Goal: Information Seeking & Learning: Understand process/instructions

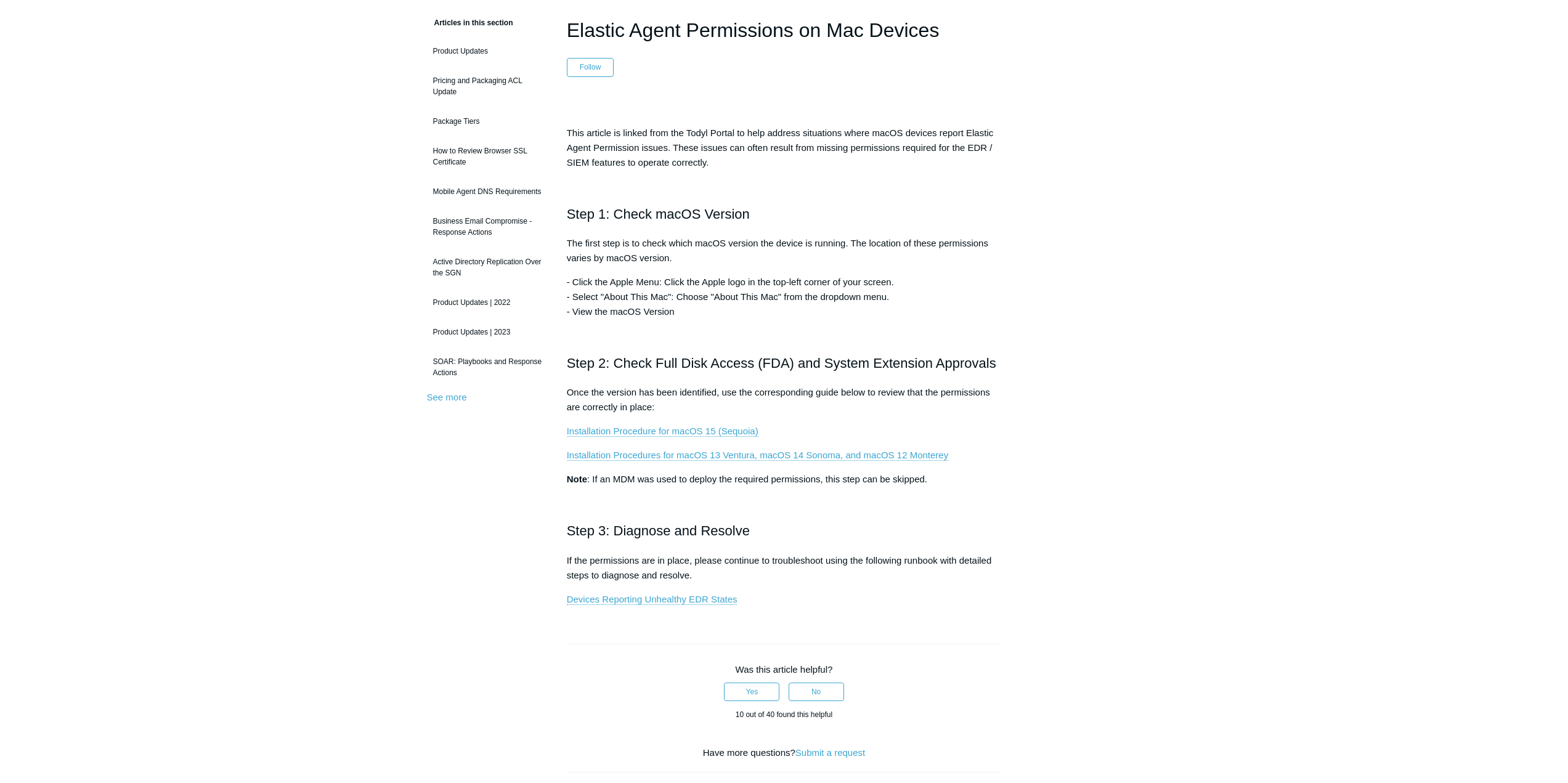
scroll to position [123, 0]
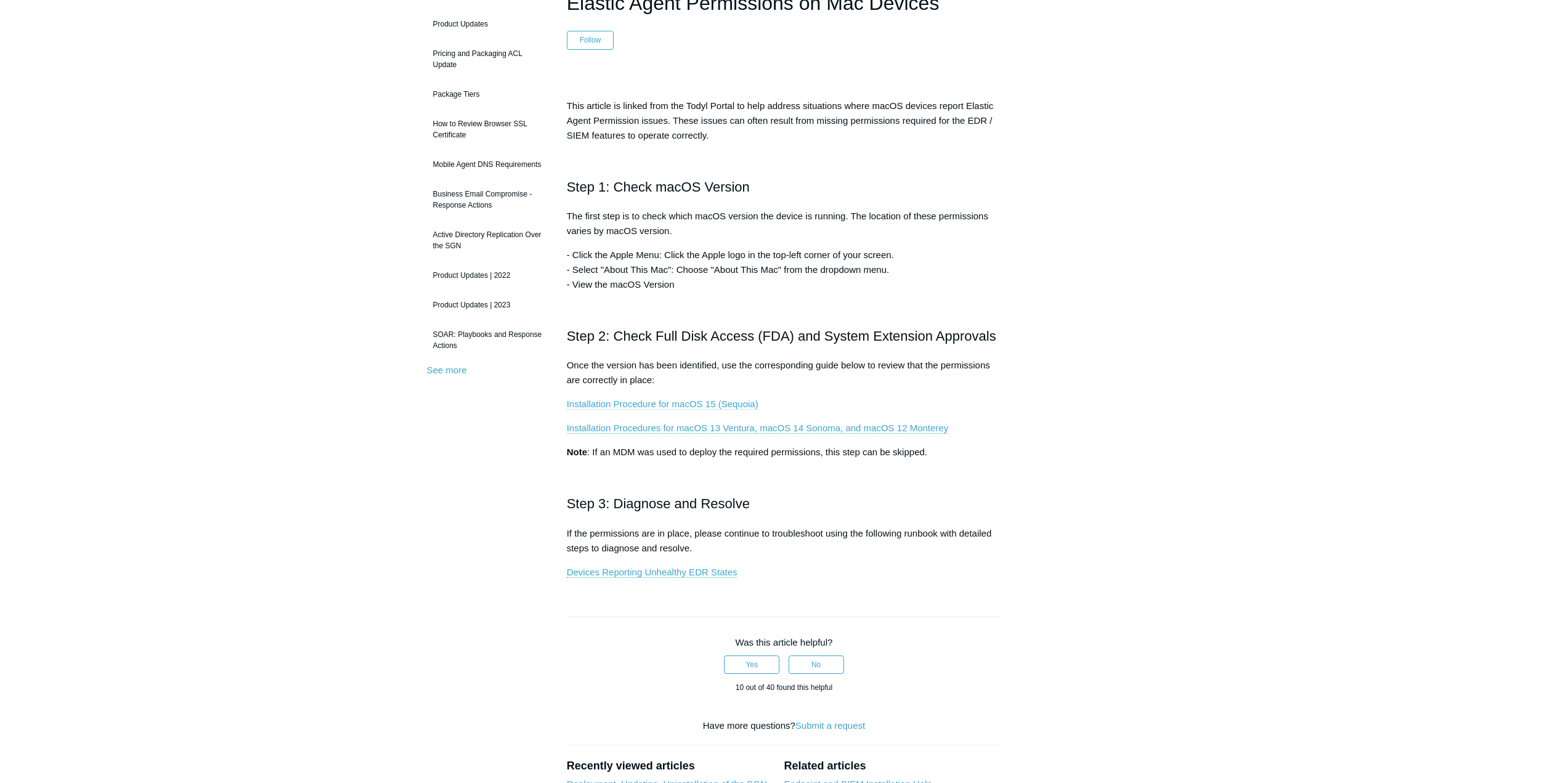
click at [717, 402] on link "Installation Procedure for macOS 15 (Sequoia)" at bounding box center [663, 404] width 192 height 11
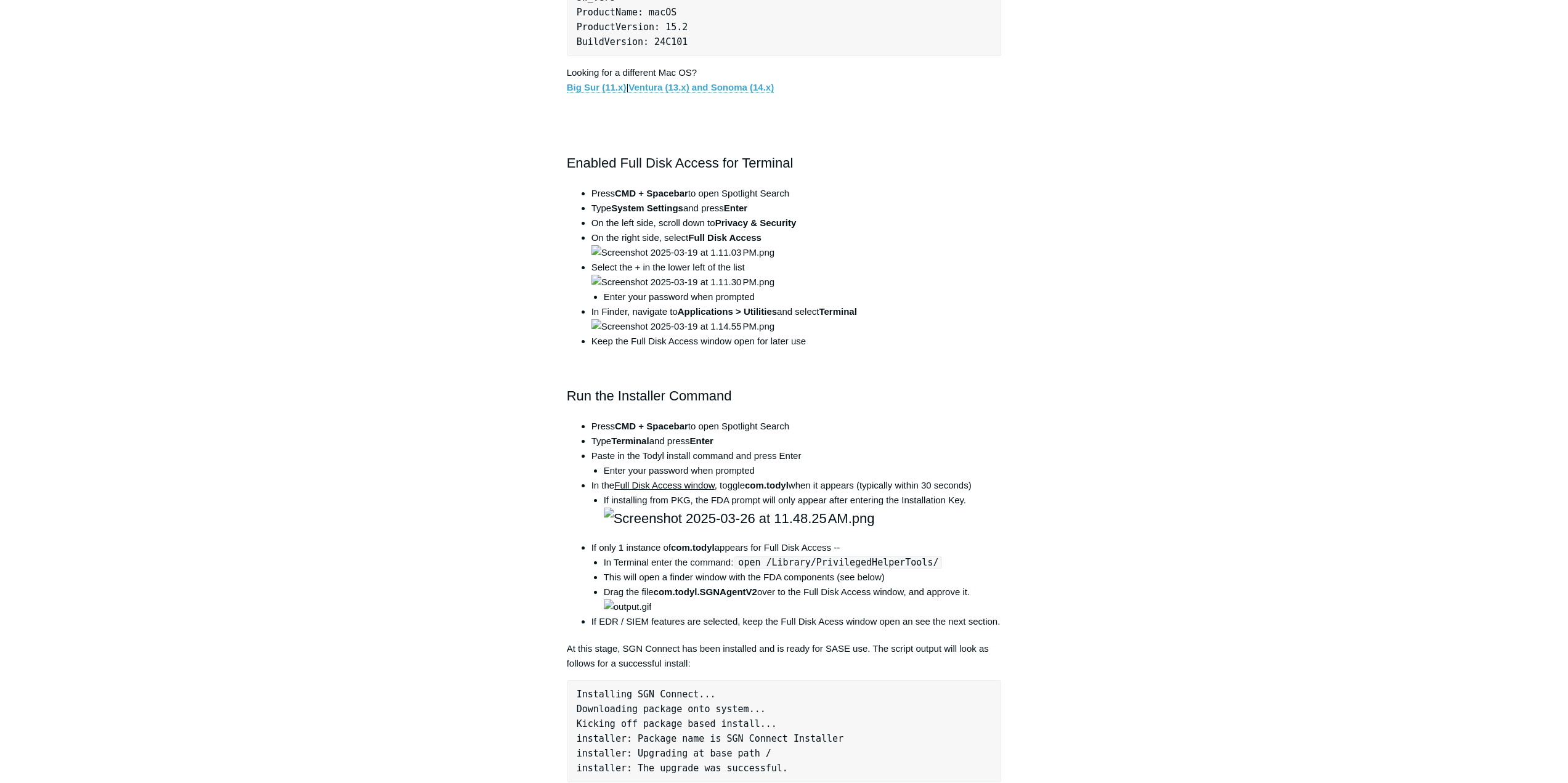
scroll to position [554, 0]
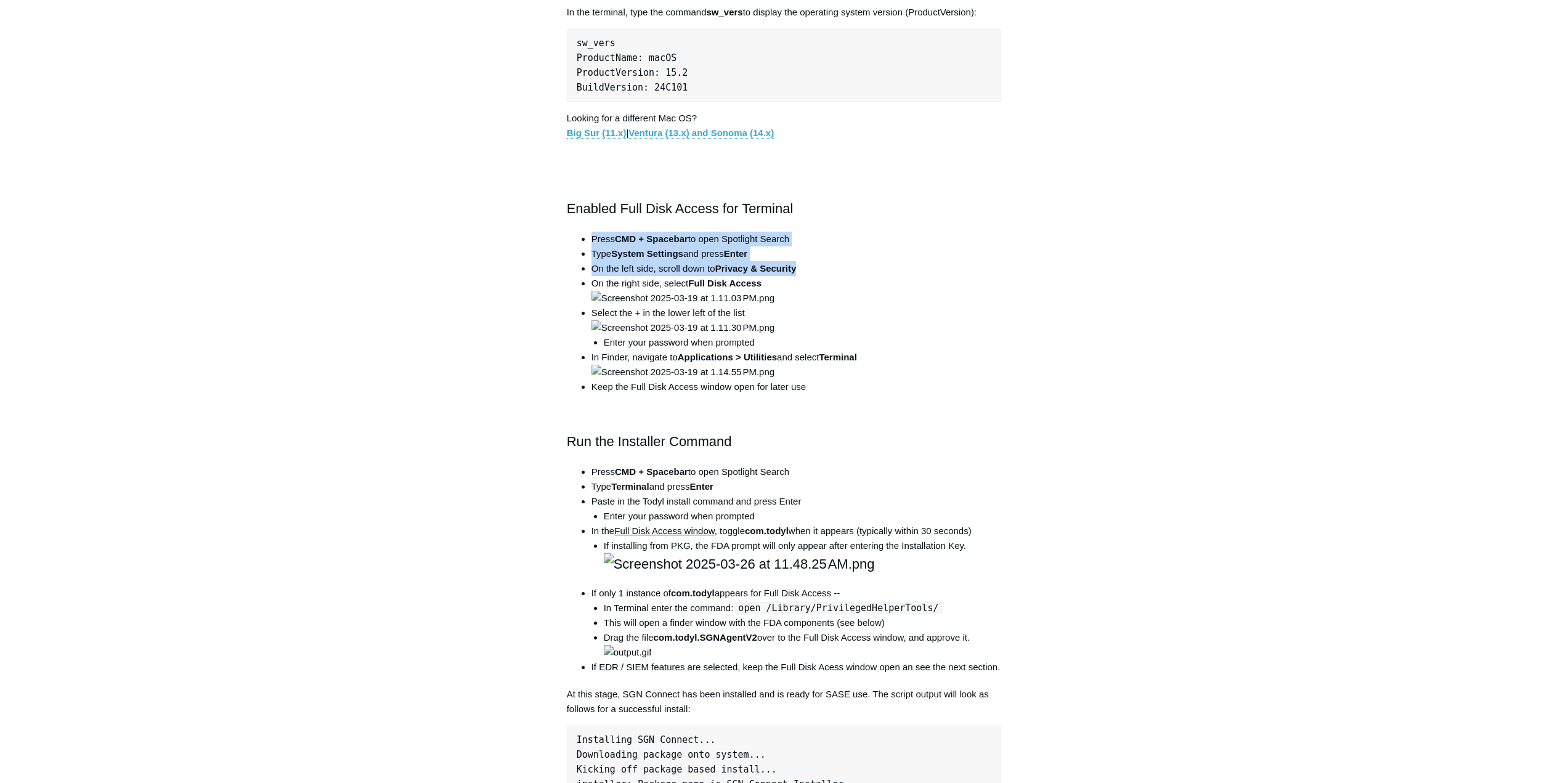
drag, startPoint x: 592, startPoint y: 236, endPoint x: 799, endPoint y: 267, distance: 209.3
click at [799, 267] on ul "Press CMD + Spacebar to open Spotlight Search Type System Settings and press En…" at bounding box center [790, 312] width 423 height 162
copy ul "Press CMD + Spacebar to open Spotlight Search Type System Settings and press En…"
click at [774, 305] on img at bounding box center [683, 298] width 183 height 15
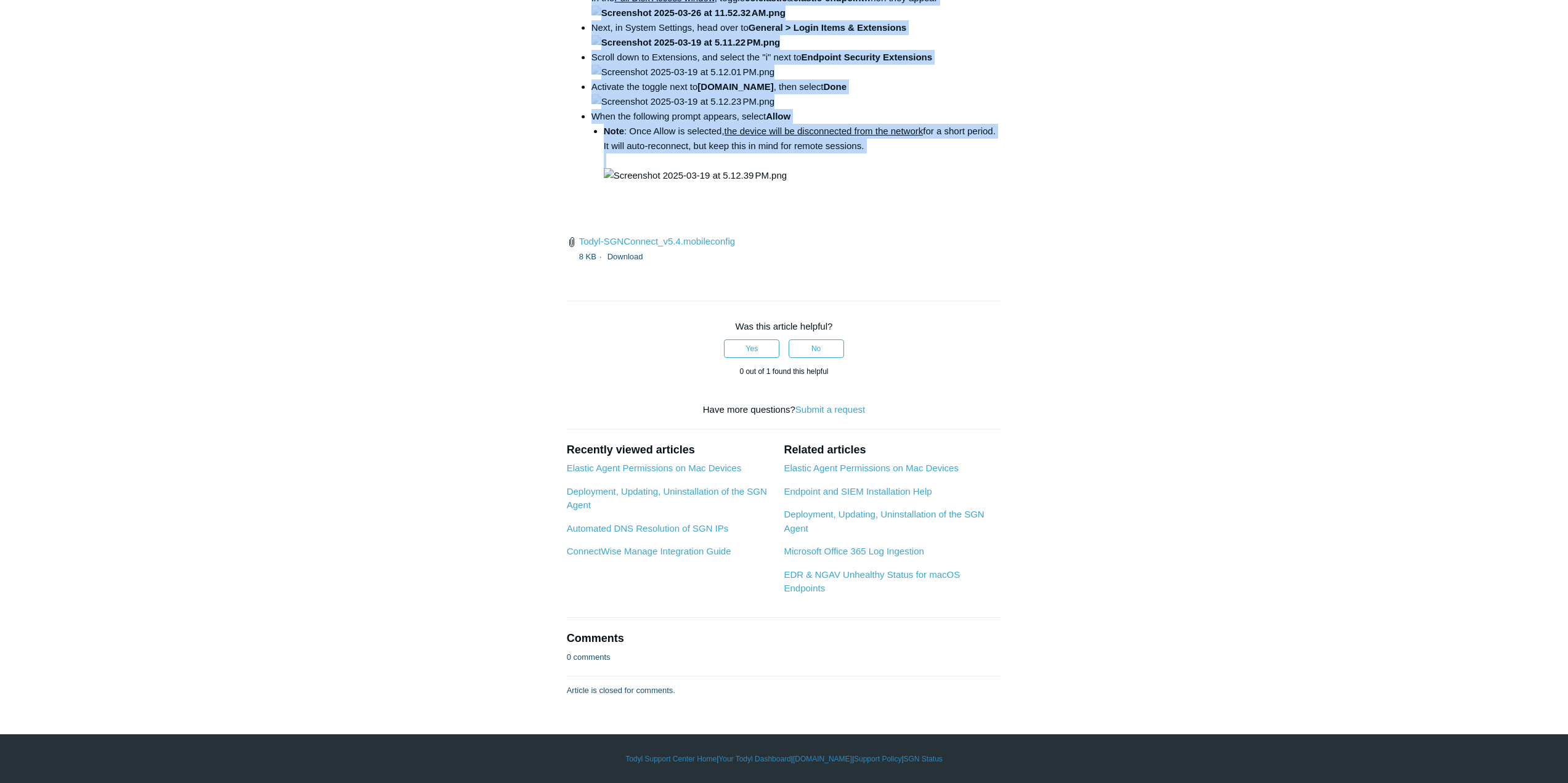
scroll to position [3818, 0]
drag, startPoint x: 591, startPoint y: 344, endPoint x: 869, endPoint y: 525, distance: 331.7
click at [869, 183] on ul "In the Full Disk Access window , toggle co.elastic & elastic-endpoint when they…" at bounding box center [790, 86] width 423 height 192
copy ul "In the Full Disk Access window , toggle co.elastic & elastic-endpoint when they…"
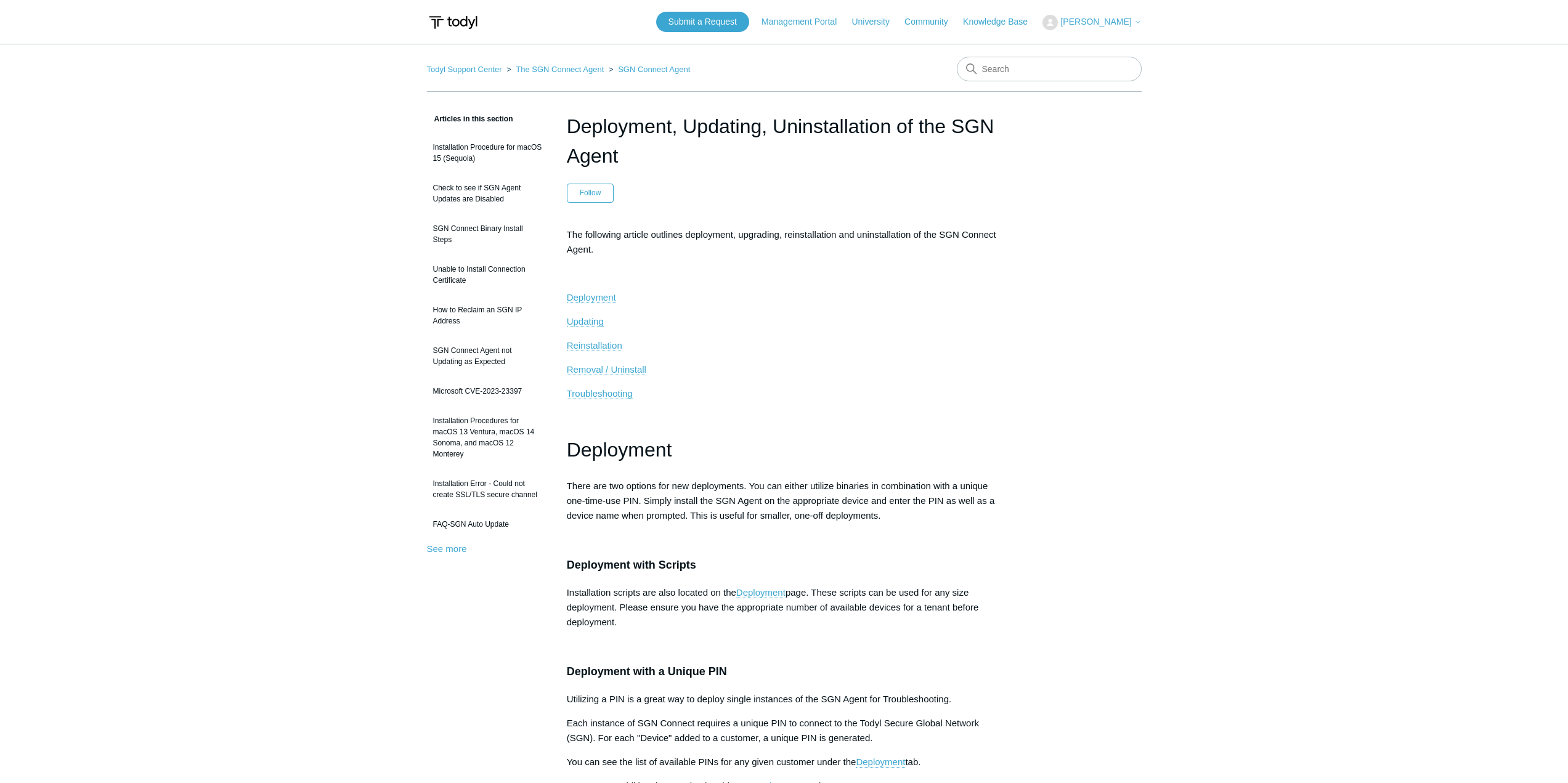
scroll to position [2402, 0]
